Goal: Find contact information: Find contact information

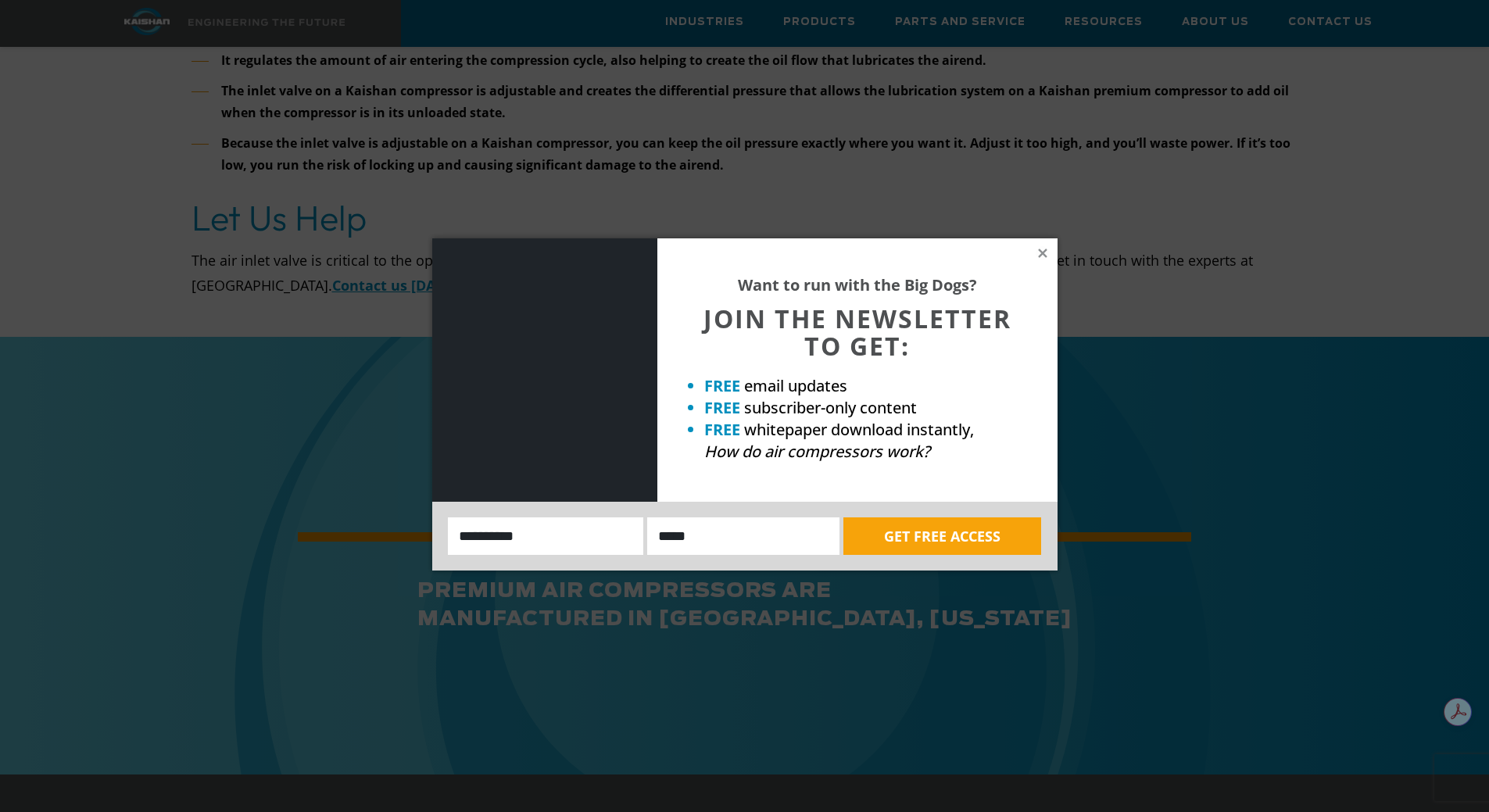
scroll to position [4923, 0]
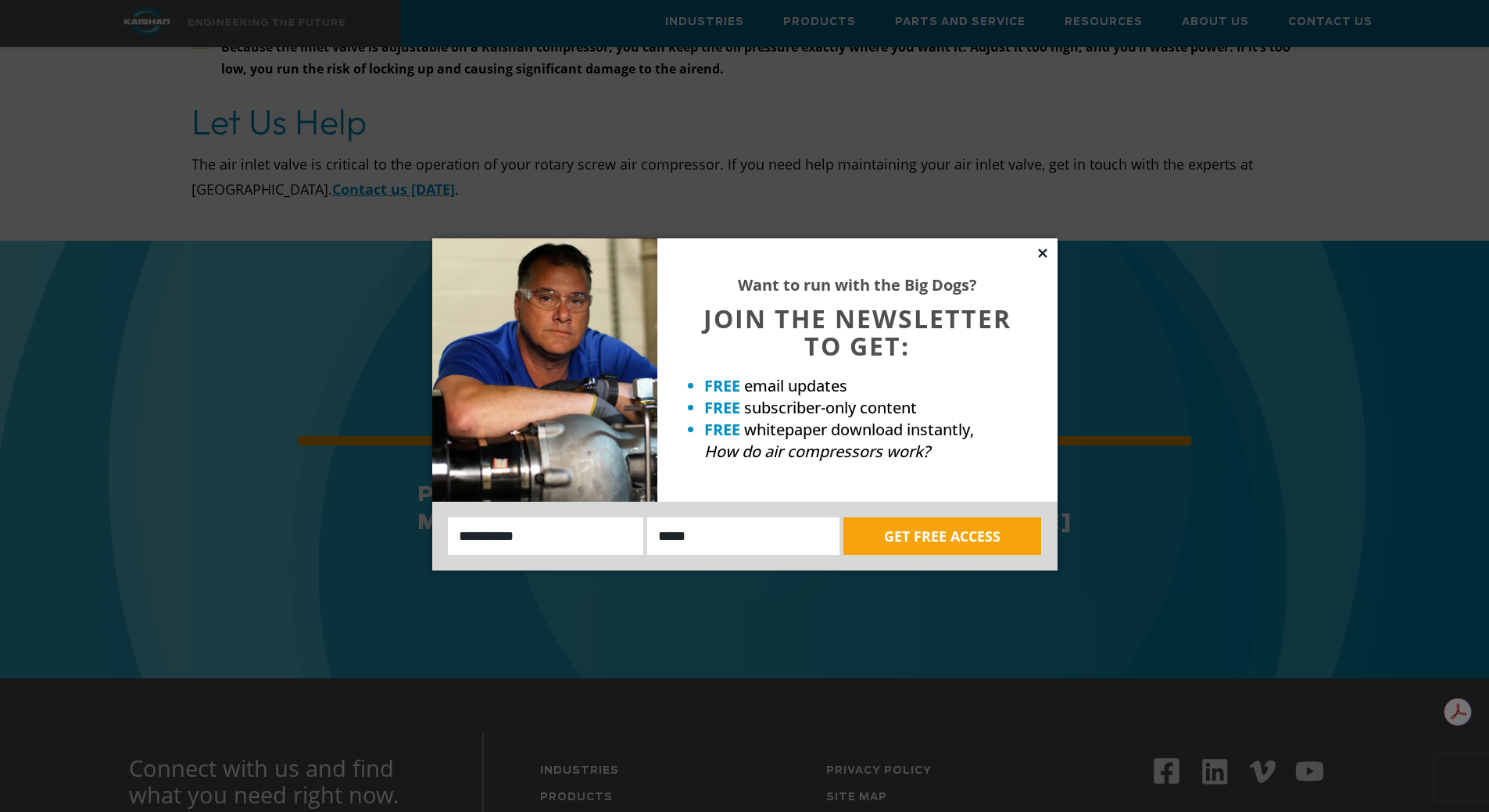
click at [1046, 252] on icon at bounding box center [1042, 253] width 14 height 14
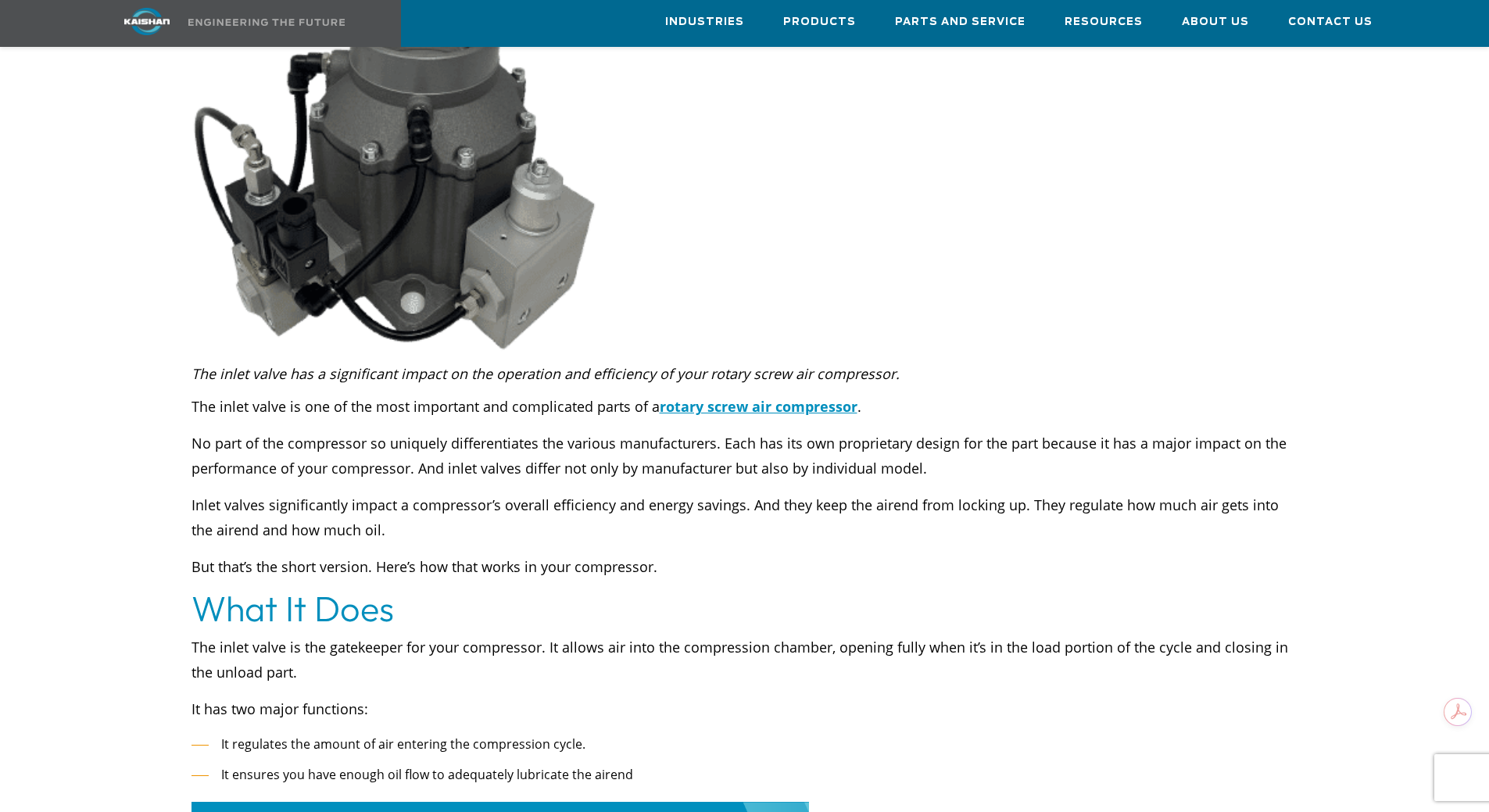
scroll to position [0, 0]
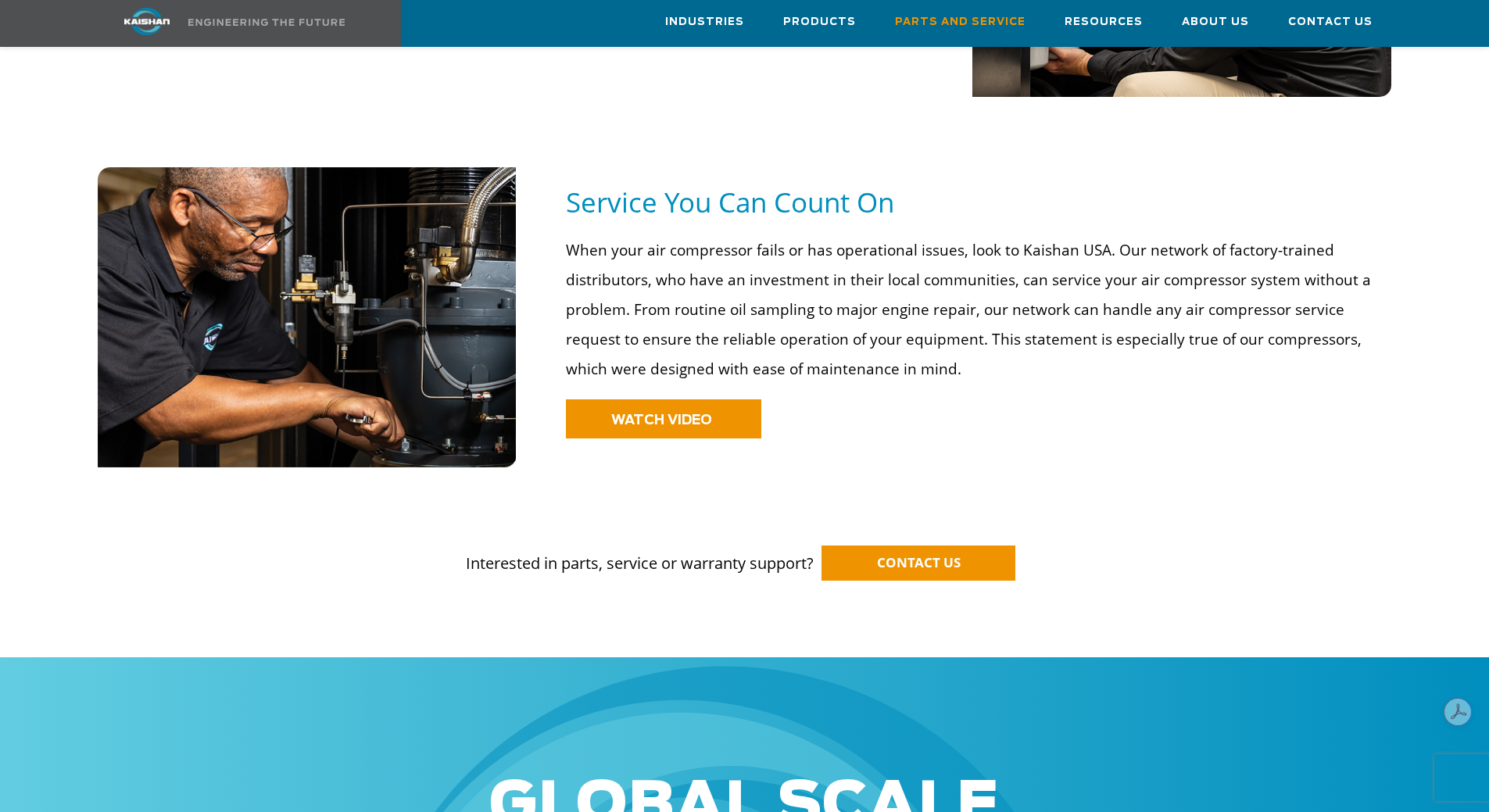
scroll to position [1094, 0]
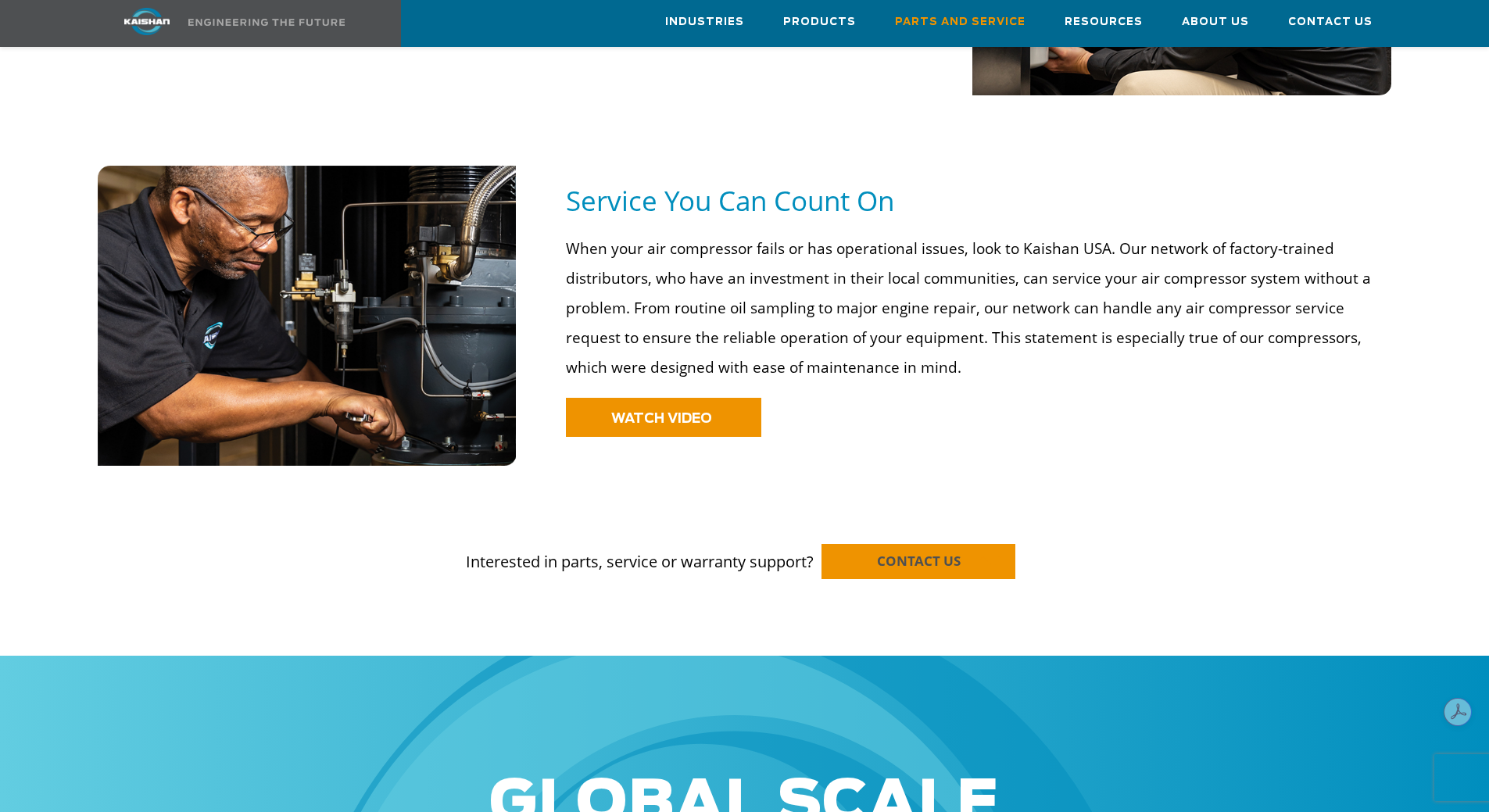
click at [923, 552] on span "CONTACT US" at bounding box center [918, 561] width 84 height 18
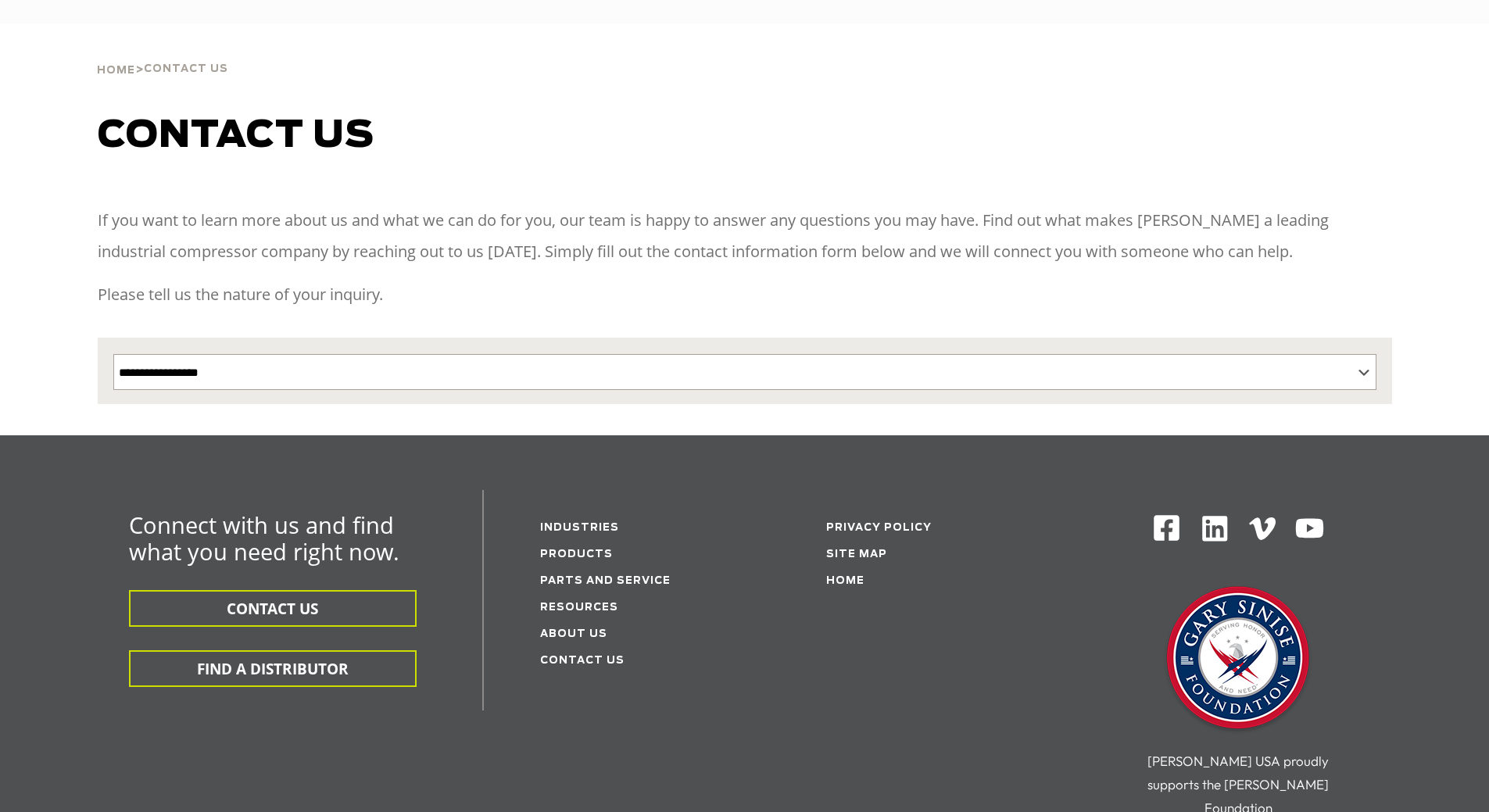
select select "**********"
